Goal: Navigation & Orientation: Understand site structure

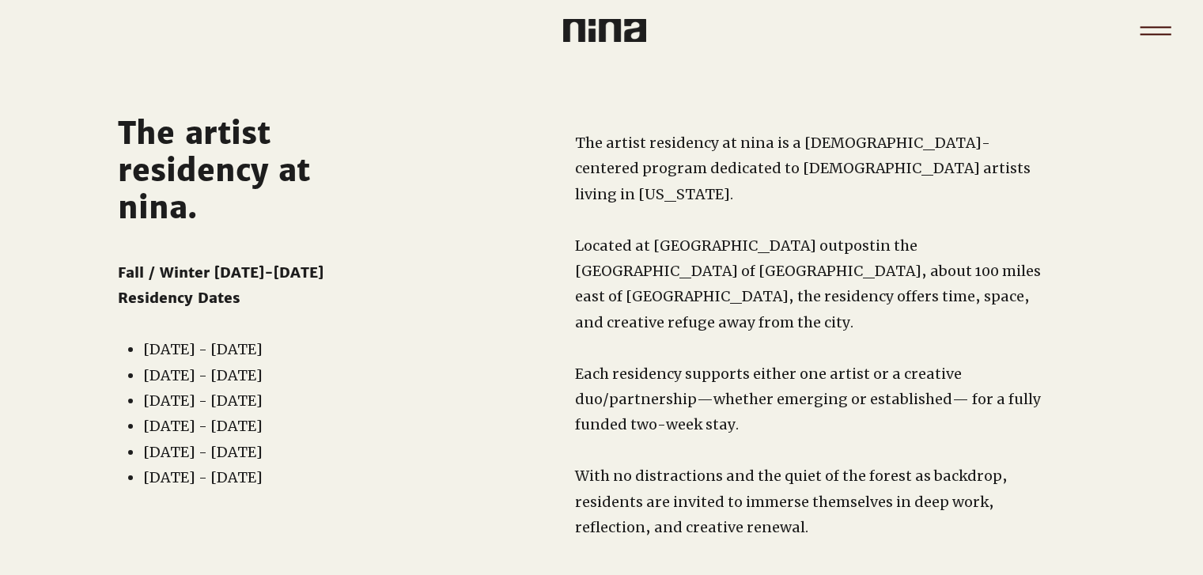
click at [1150, 26] on icon "Menu" at bounding box center [1154, 27] width 31 height 2
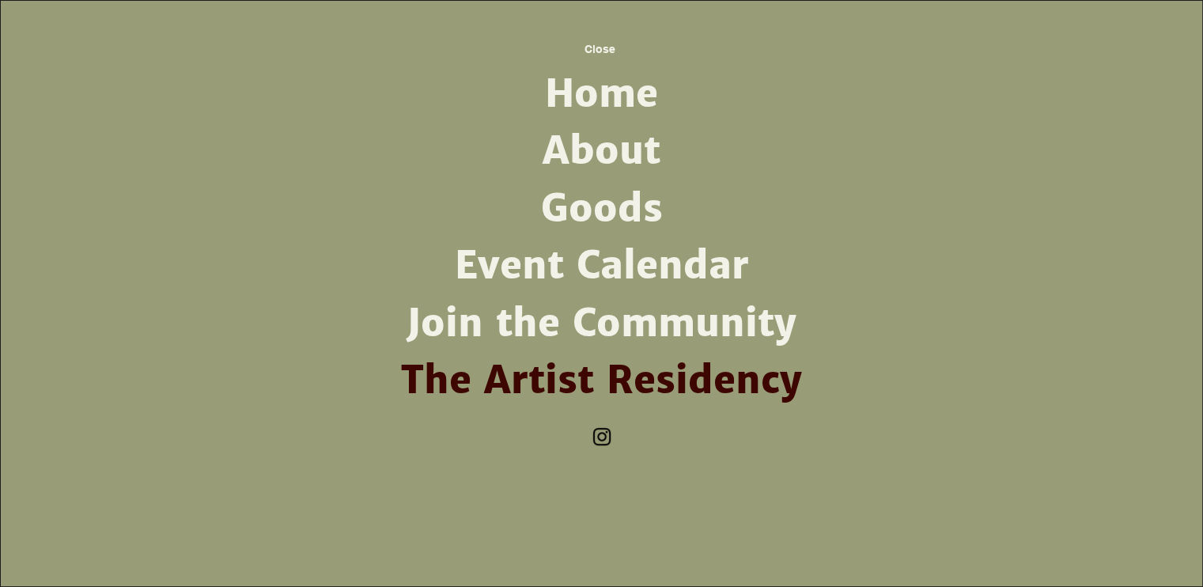
click at [606, 161] on link "About" at bounding box center [601, 151] width 413 height 57
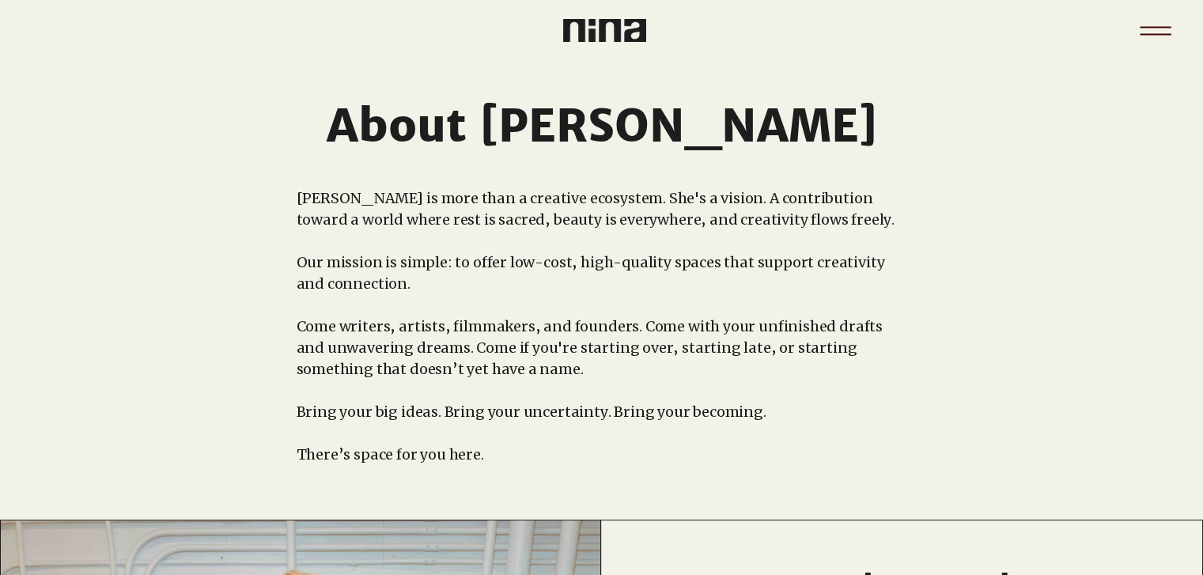
click at [1147, 31] on icon "Menu" at bounding box center [1155, 30] width 55 height 55
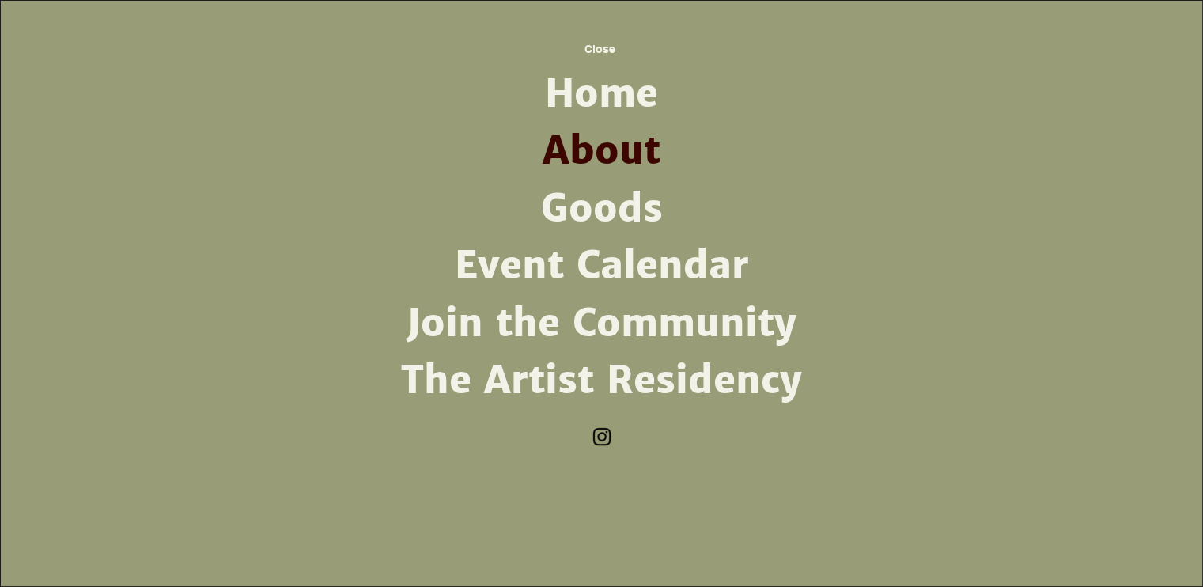
click at [623, 206] on link "Goods" at bounding box center [601, 208] width 413 height 57
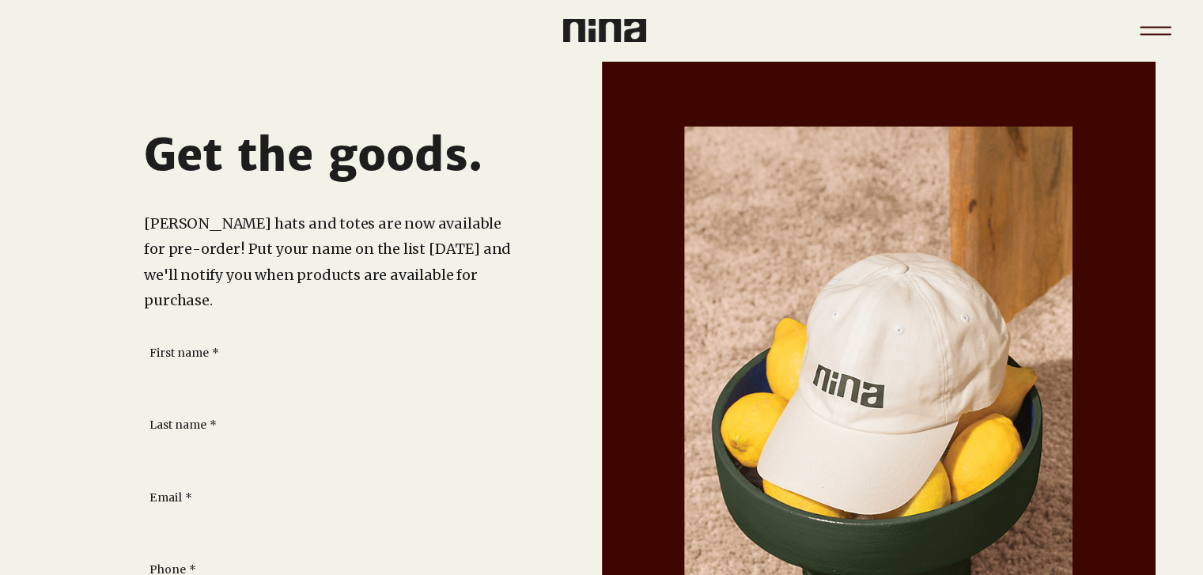
click at [1159, 34] on icon "Menu" at bounding box center [1154, 34] width 31 height 2
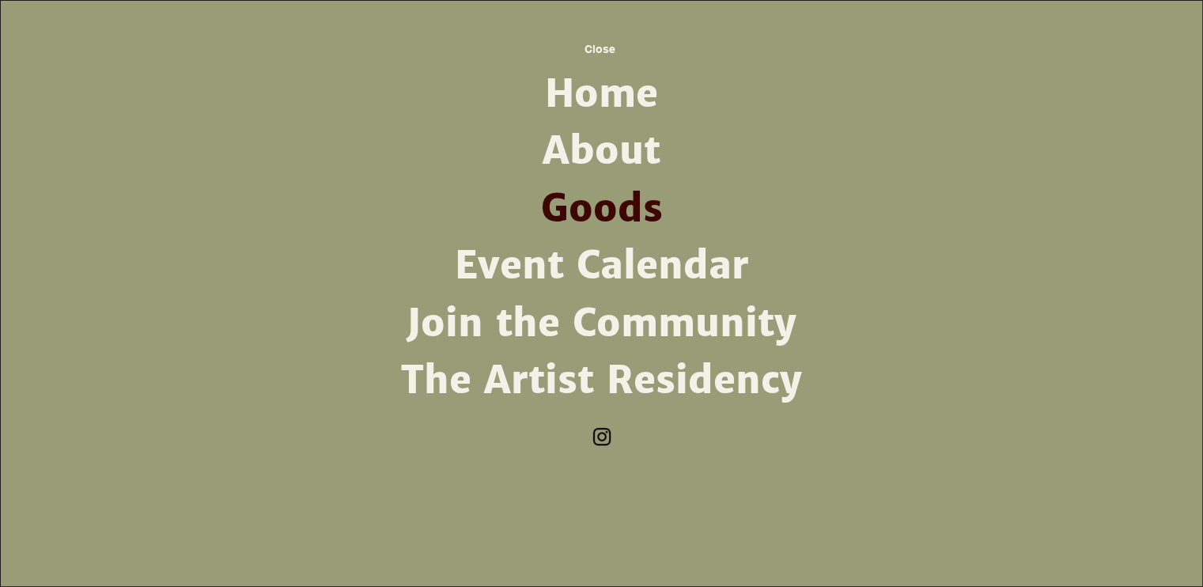
click at [667, 319] on link "Join the Community" at bounding box center [601, 323] width 413 height 57
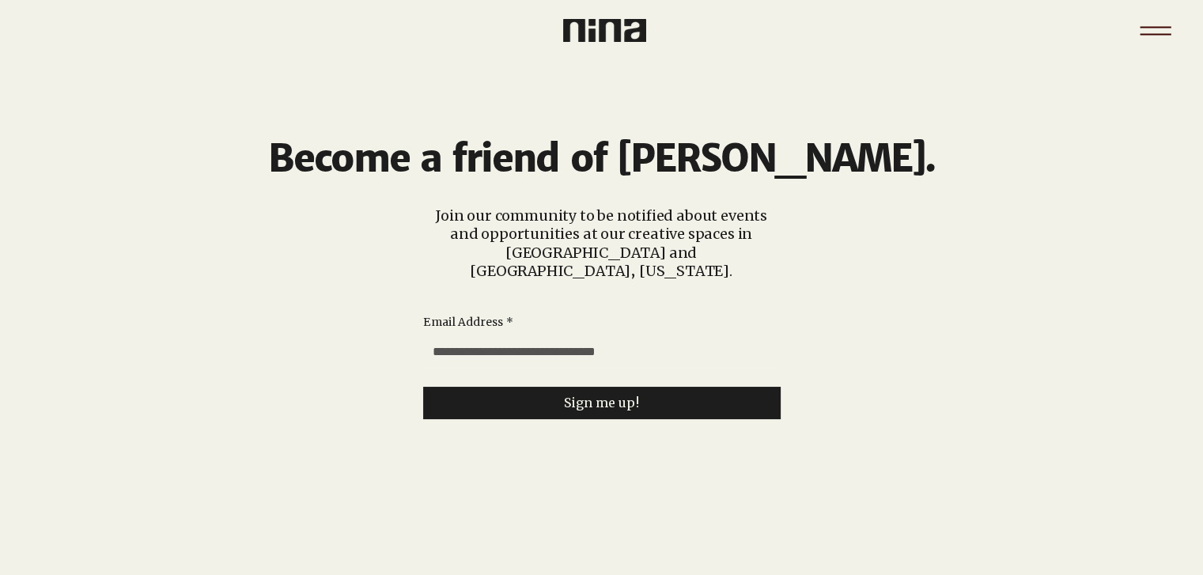
click at [1143, 31] on icon "Menu" at bounding box center [1155, 30] width 55 height 55
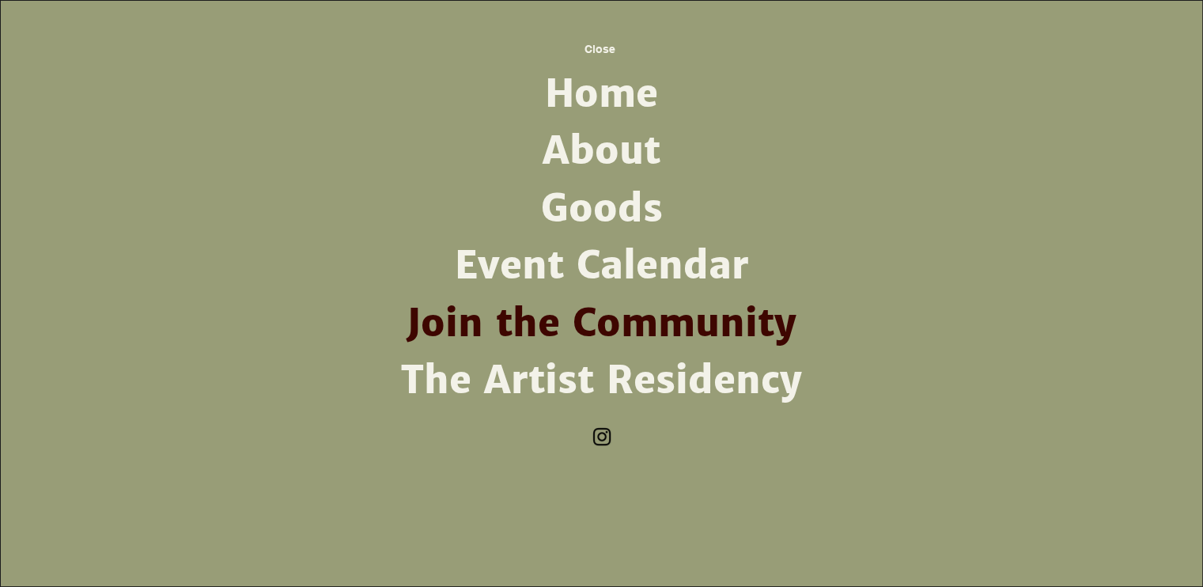
click at [709, 377] on link "The Artist Residency" at bounding box center [601, 380] width 413 height 57
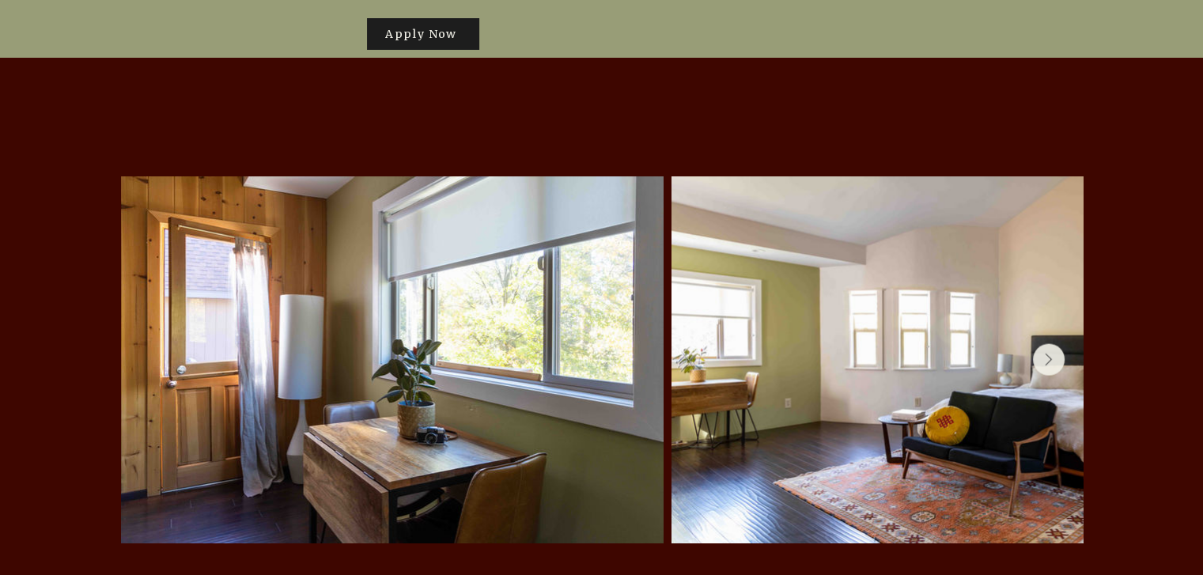
scroll to position [3316, 0]
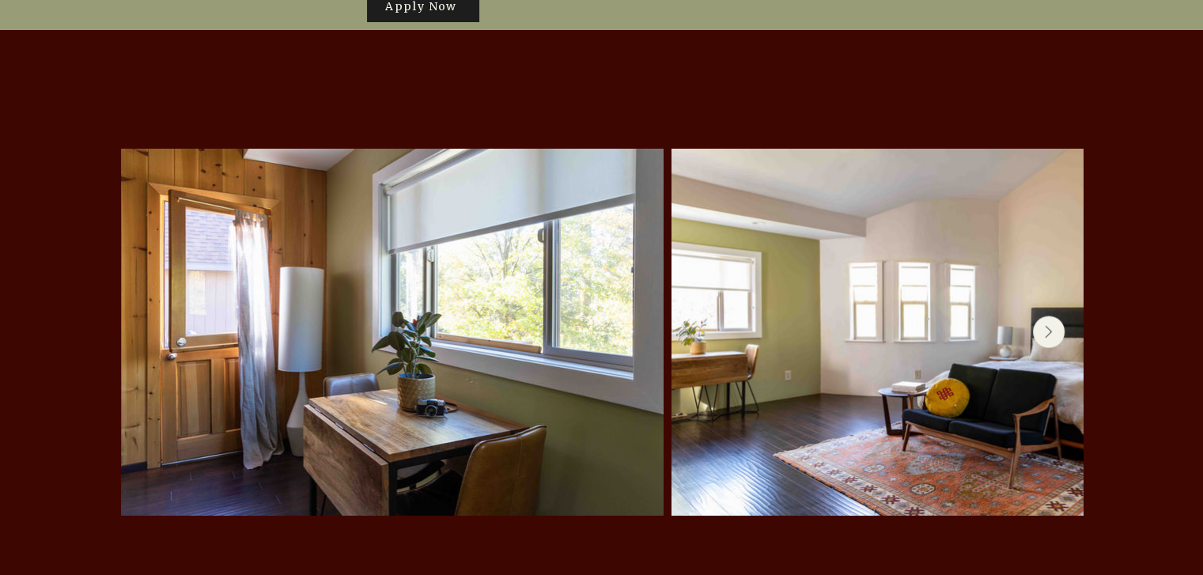
click at [1045, 326] on icon "Next Item" at bounding box center [1049, 332] width 8 height 13
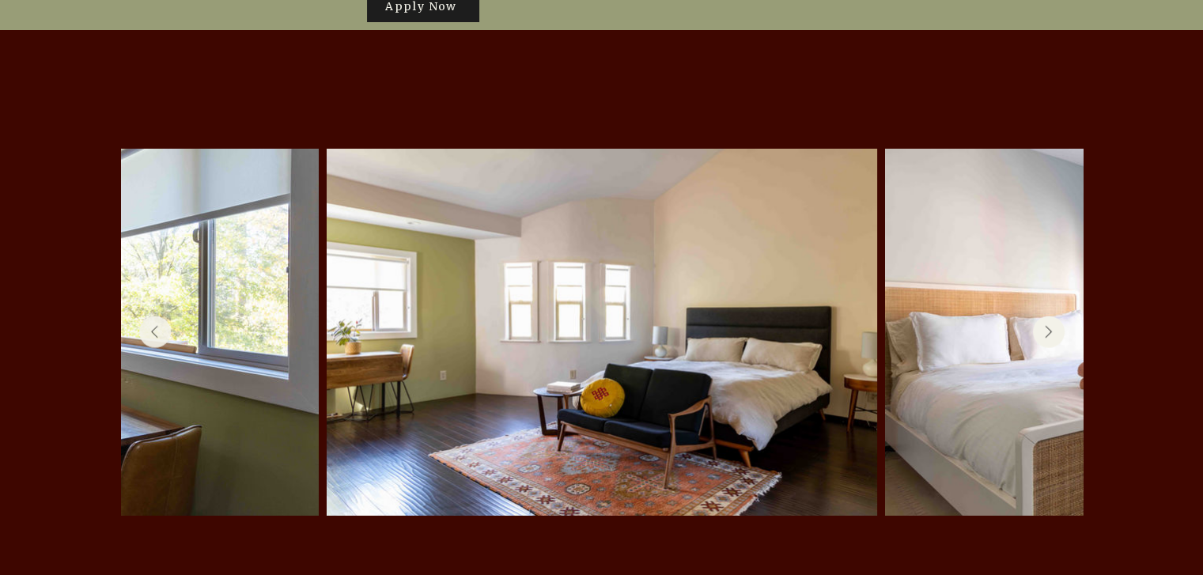
click at [1045, 326] on icon "Next Item" at bounding box center [1049, 332] width 8 height 13
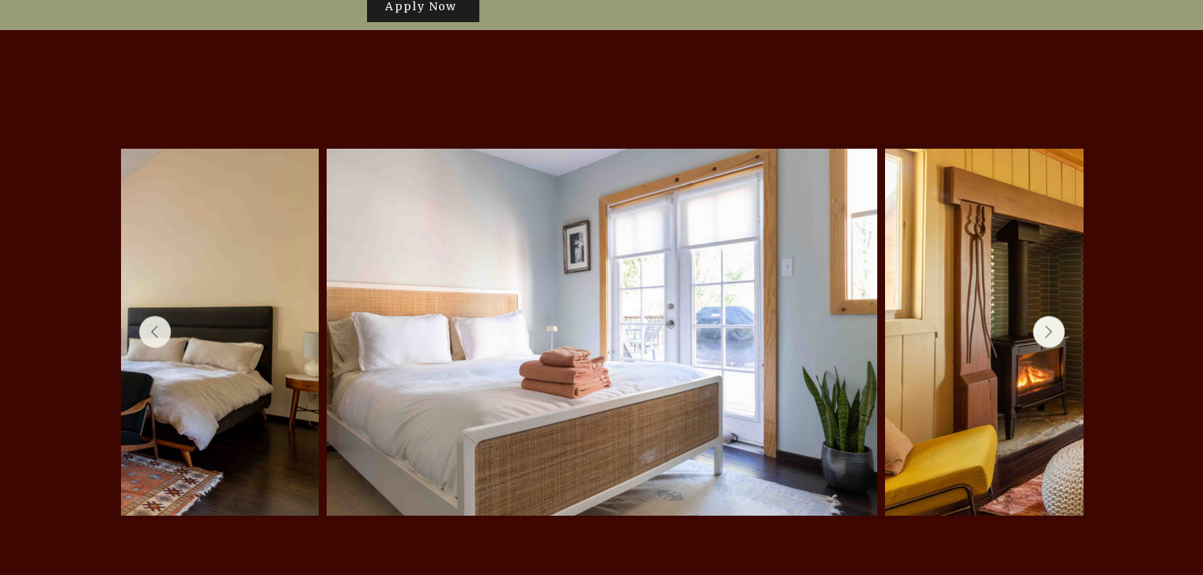
scroll to position [0, 903]
click at [1045, 326] on icon "Next Item" at bounding box center [1049, 332] width 8 height 13
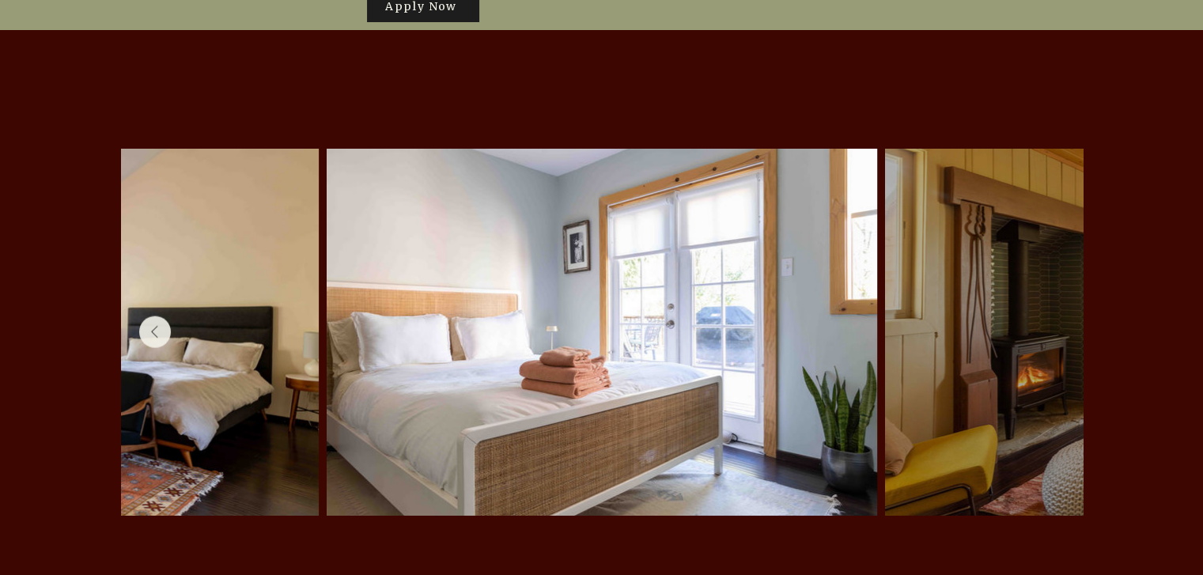
scroll to position [0, 1256]
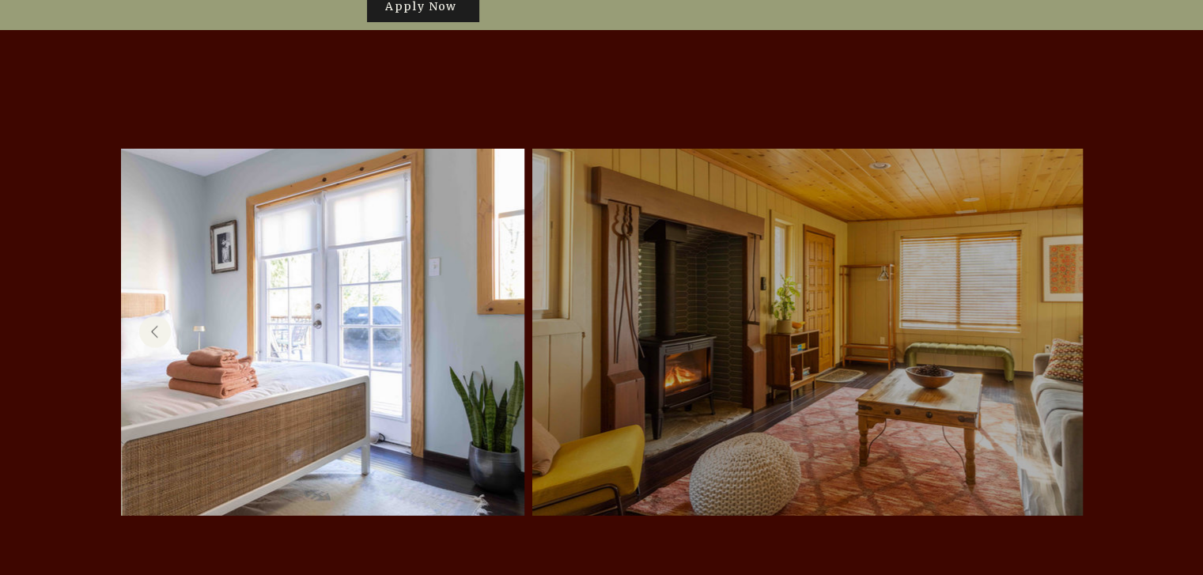
click at [1044, 282] on div at bounding box center [807, 331] width 503 height 319
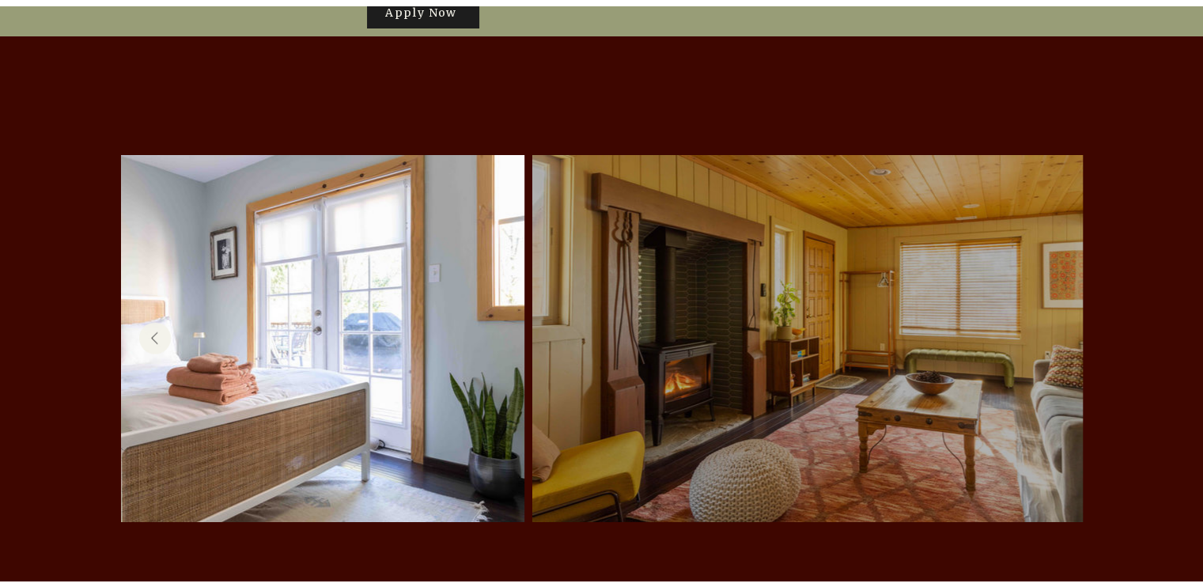
scroll to position [0, 0]
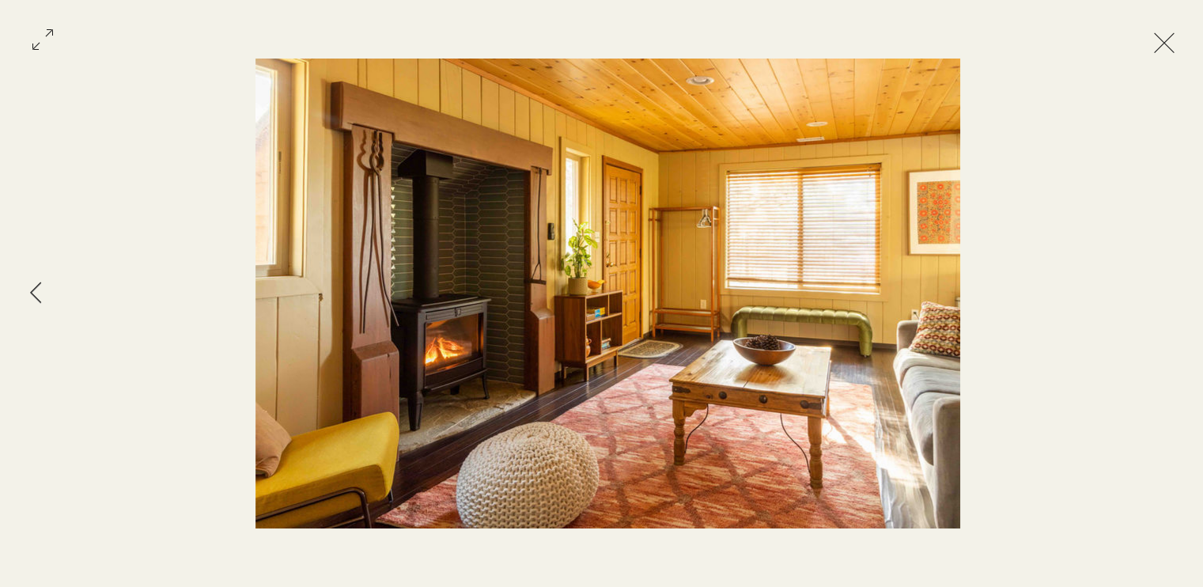
click at [1164, 43] on button "Exit expand mode" at bounding box center [1164, 41] width 30 height 35
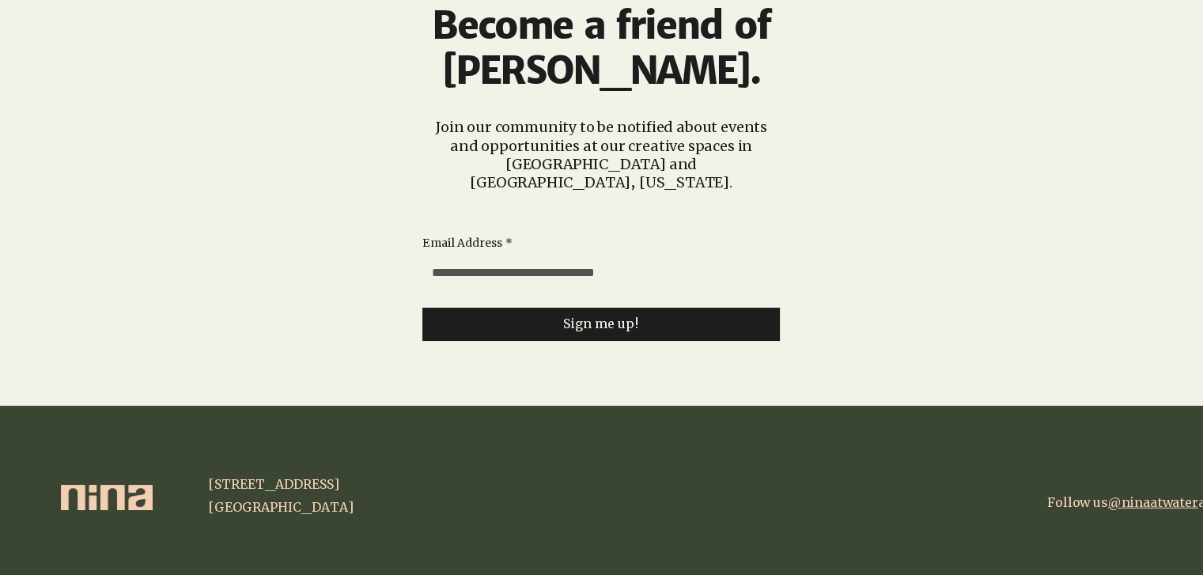
scroll to position [4027, 0]
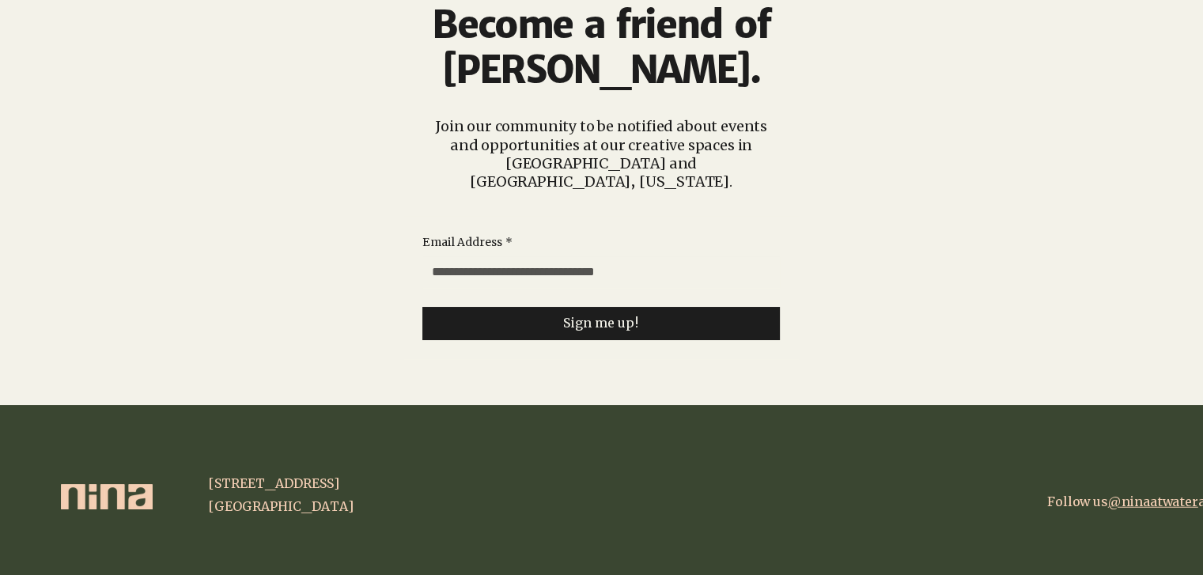
click at [1132, 493] on link "@ninaatwater" at bounding box center [1153, 501] width 90 height 16
